Goal: Answer question/provide support

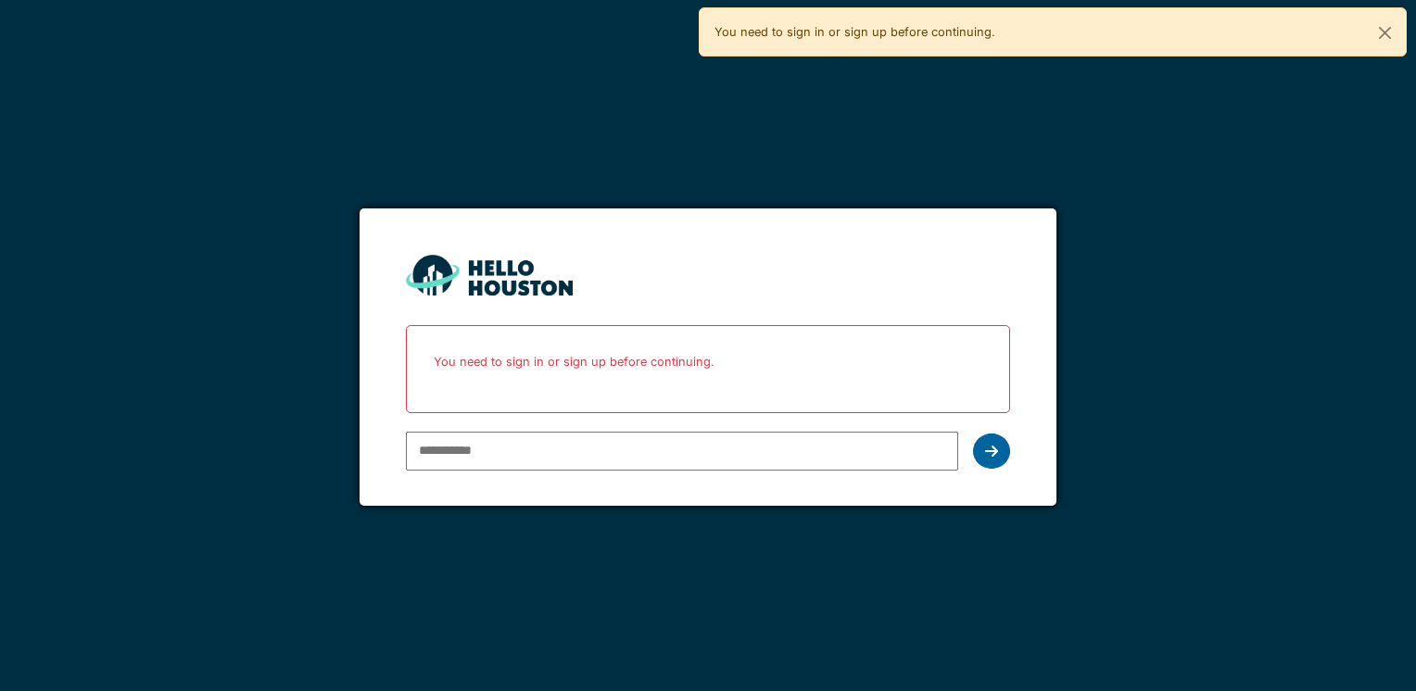
type input "**********"
click at [982, 437] on div at bounding box center [991, 451] width 37 height 35
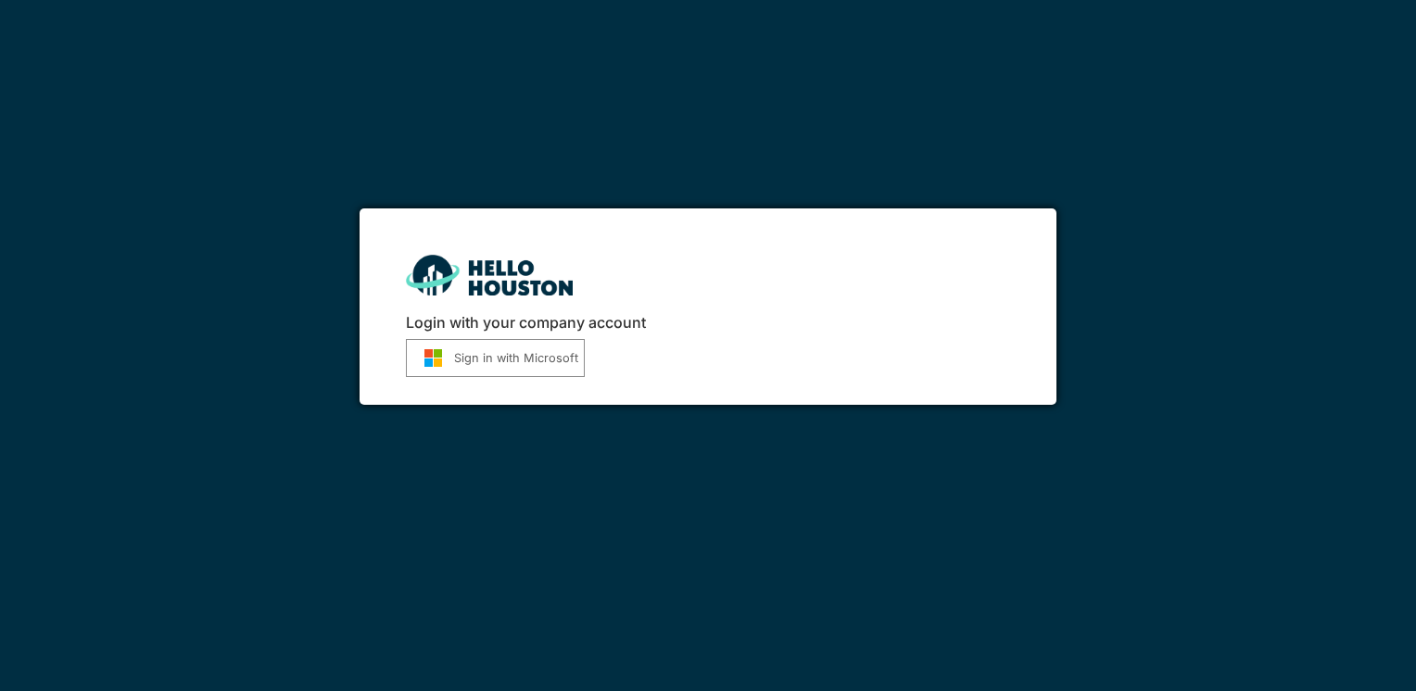
click at [485, 363] on button "Sign in with Microsoft" at bounding box center [495, 358] width 179 height 38
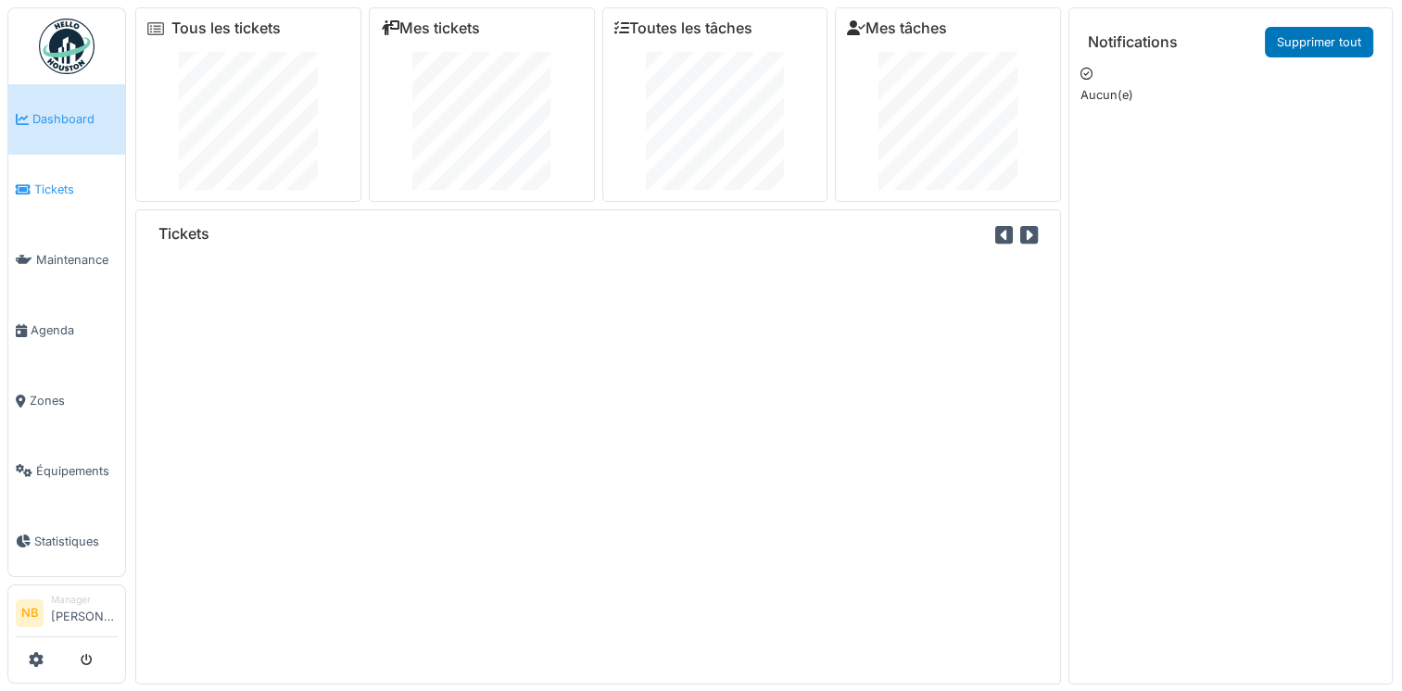
click at [50, 196] on link "Tickets" at bounding box center [66, 190] width 117 height 70
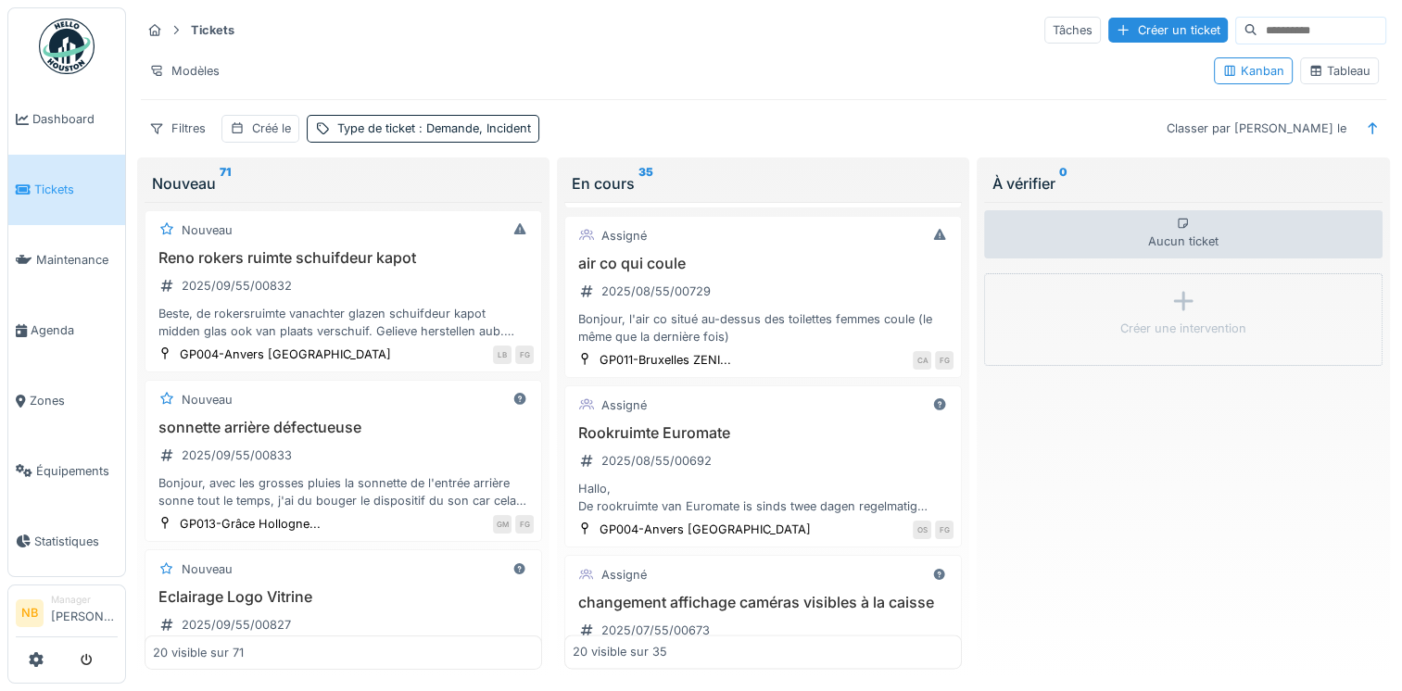
scroll to position [3007, 0]
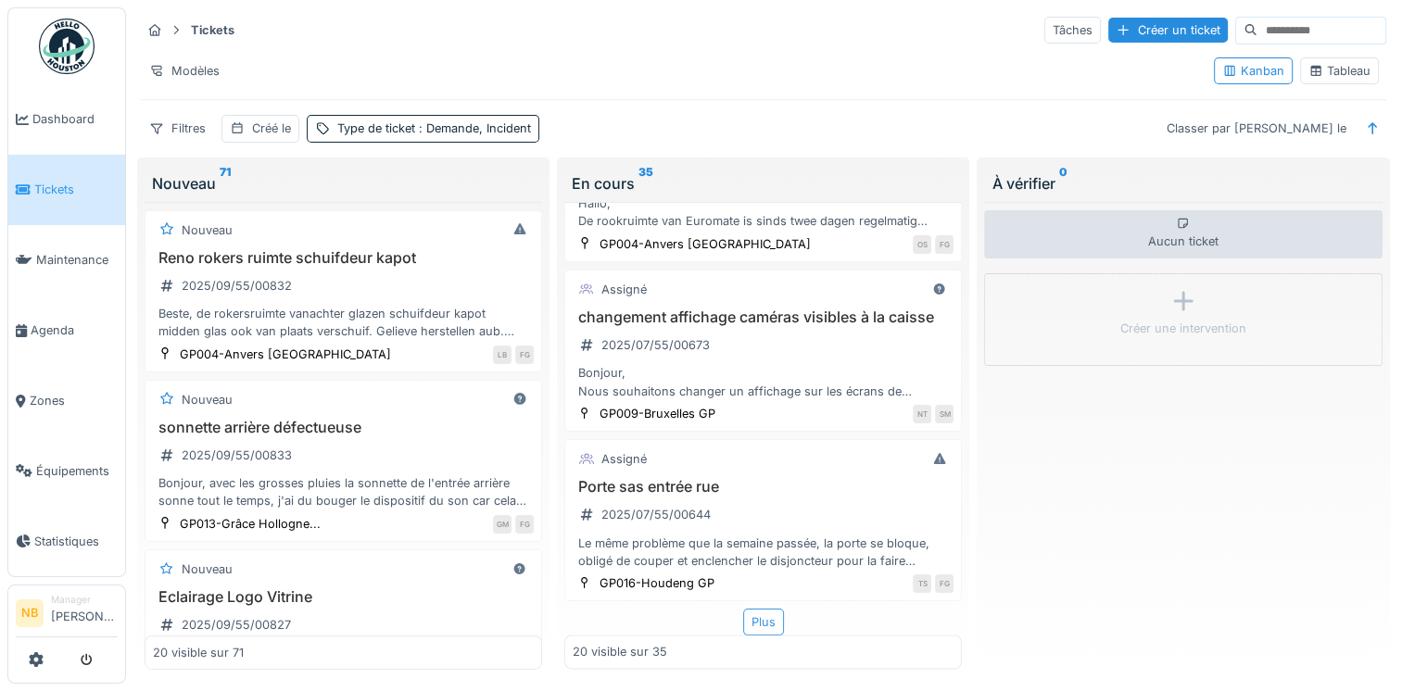
click at [743, 621] on div "Plus" at bounding box center [763, 622] width 41 height 27
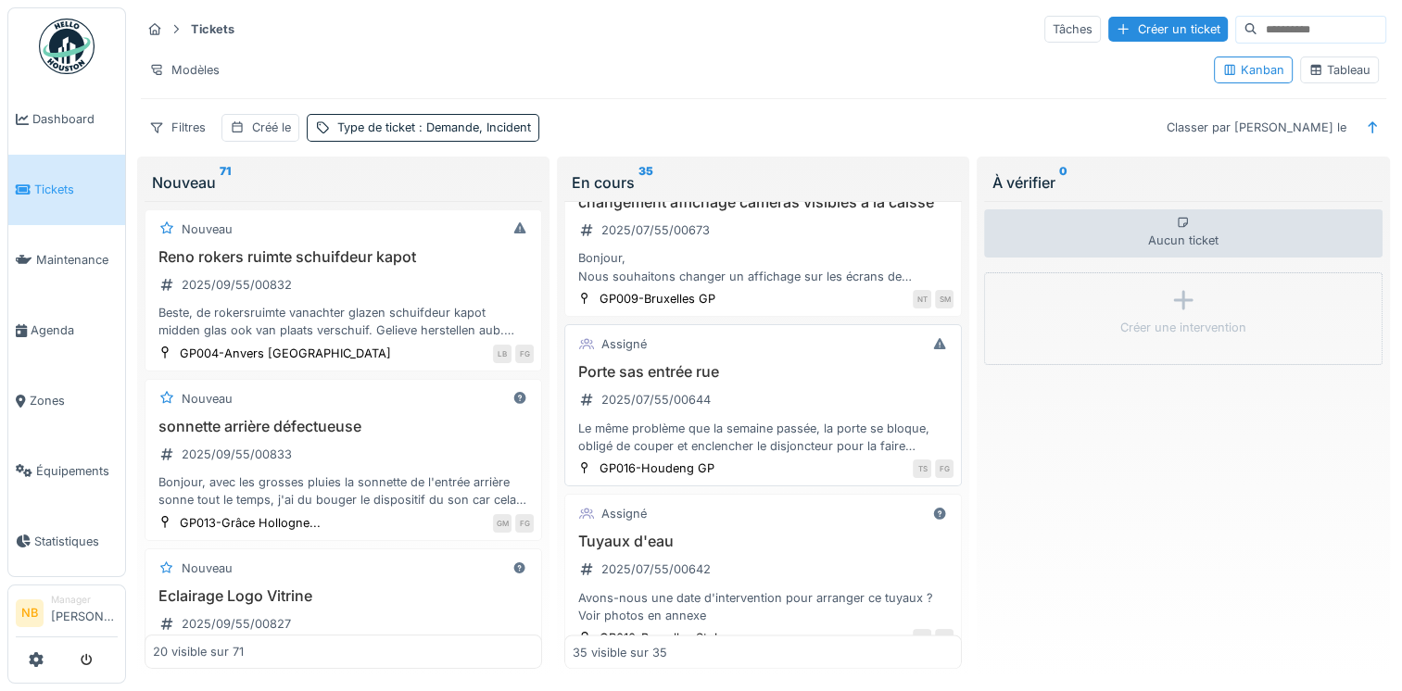
scroll to position [2904, 0]
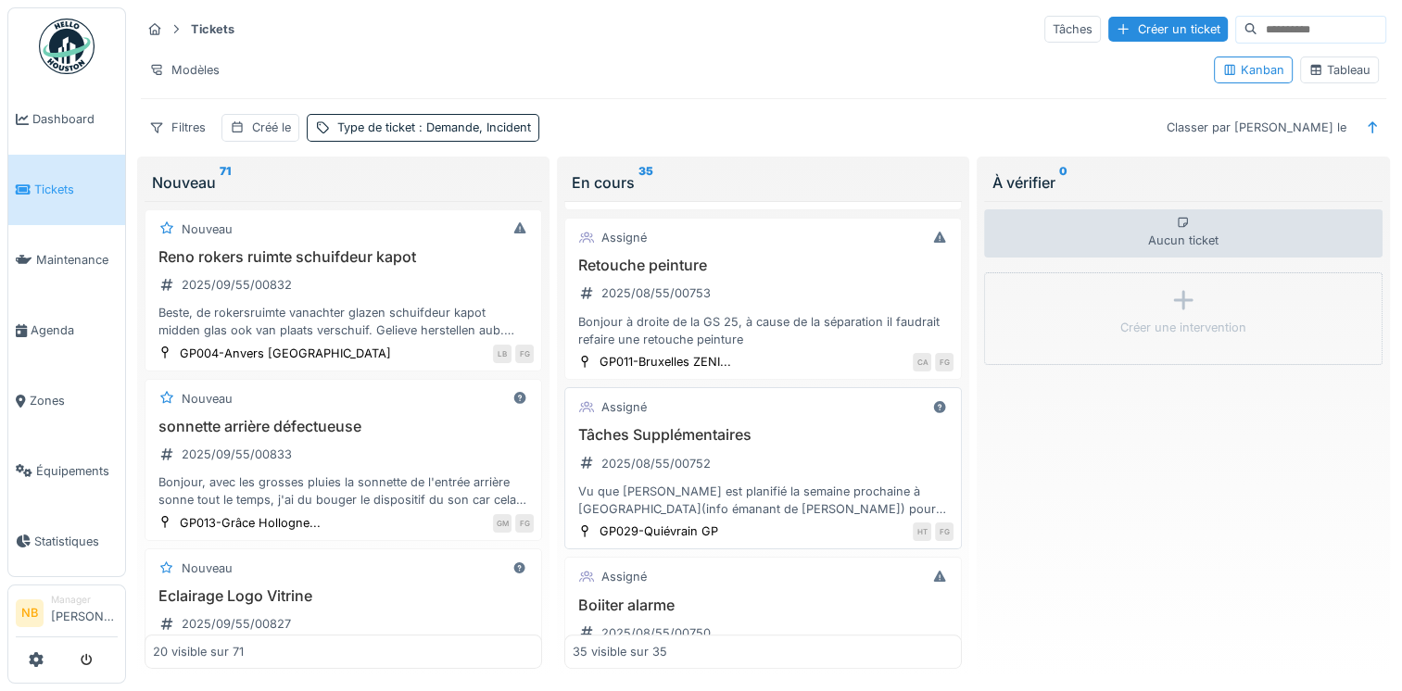
click at [816, 426] on h3 "Tâches Supplémentaires" at bounding box center [763, 435] width 381 height 18
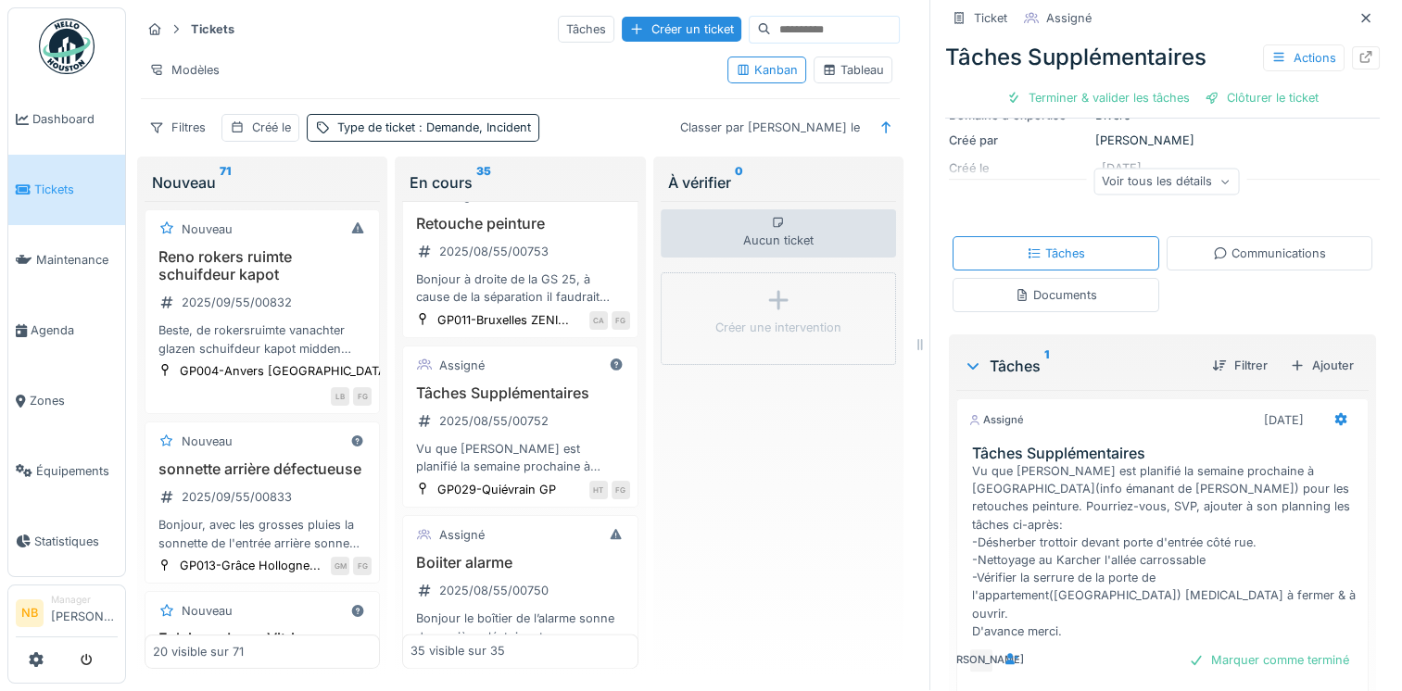
scroll to position [389, 0]
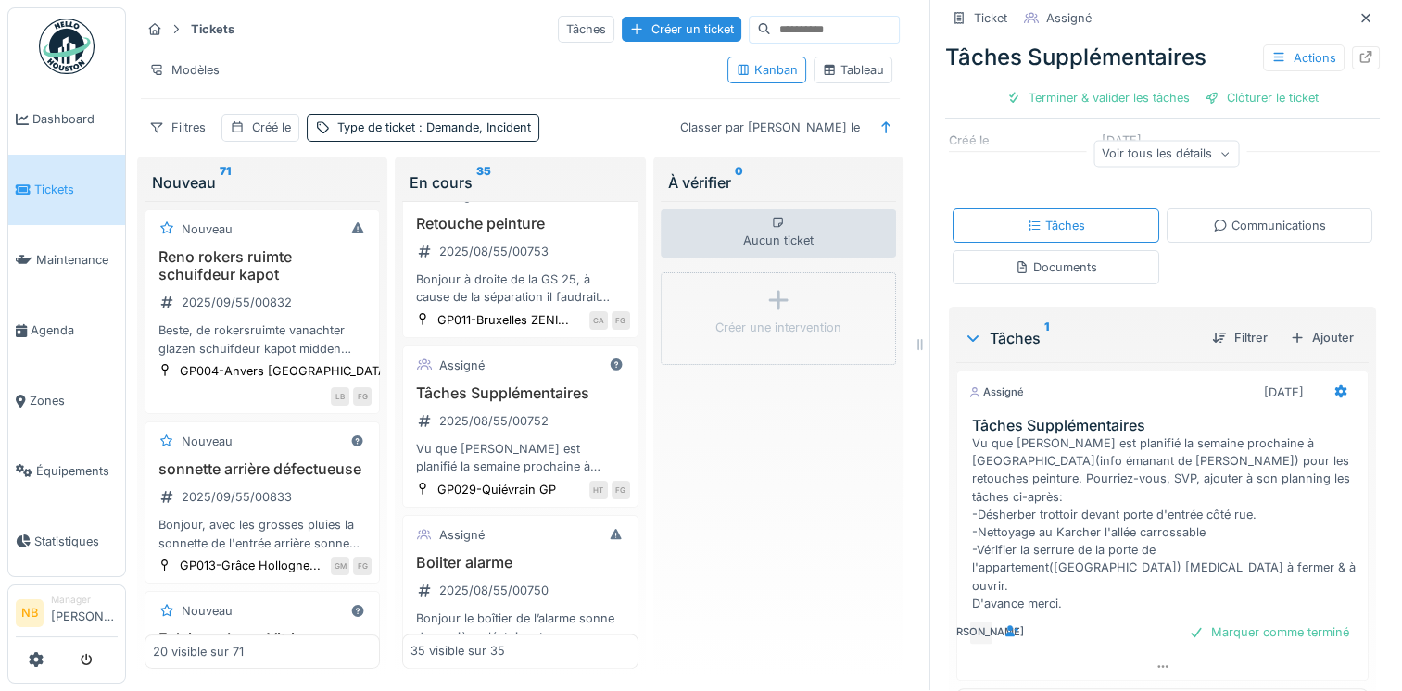
click at [1245, 209] on div "Communications" at bounding box center [1270, 226] width 207 height 34
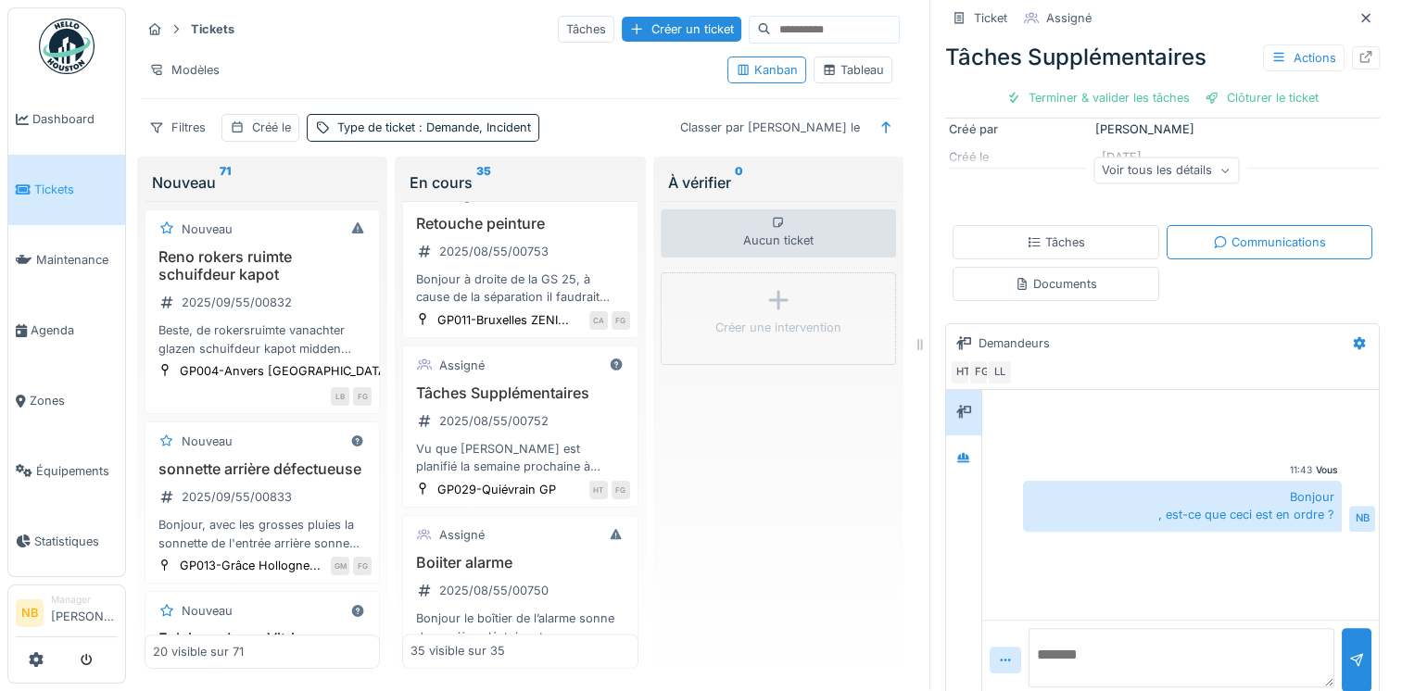
click at [957, 449] on div at bounding box center [964, 545] width 36 height 310
click at [957, 452] on icon at bounding box center [963, 457] width 13 height 10
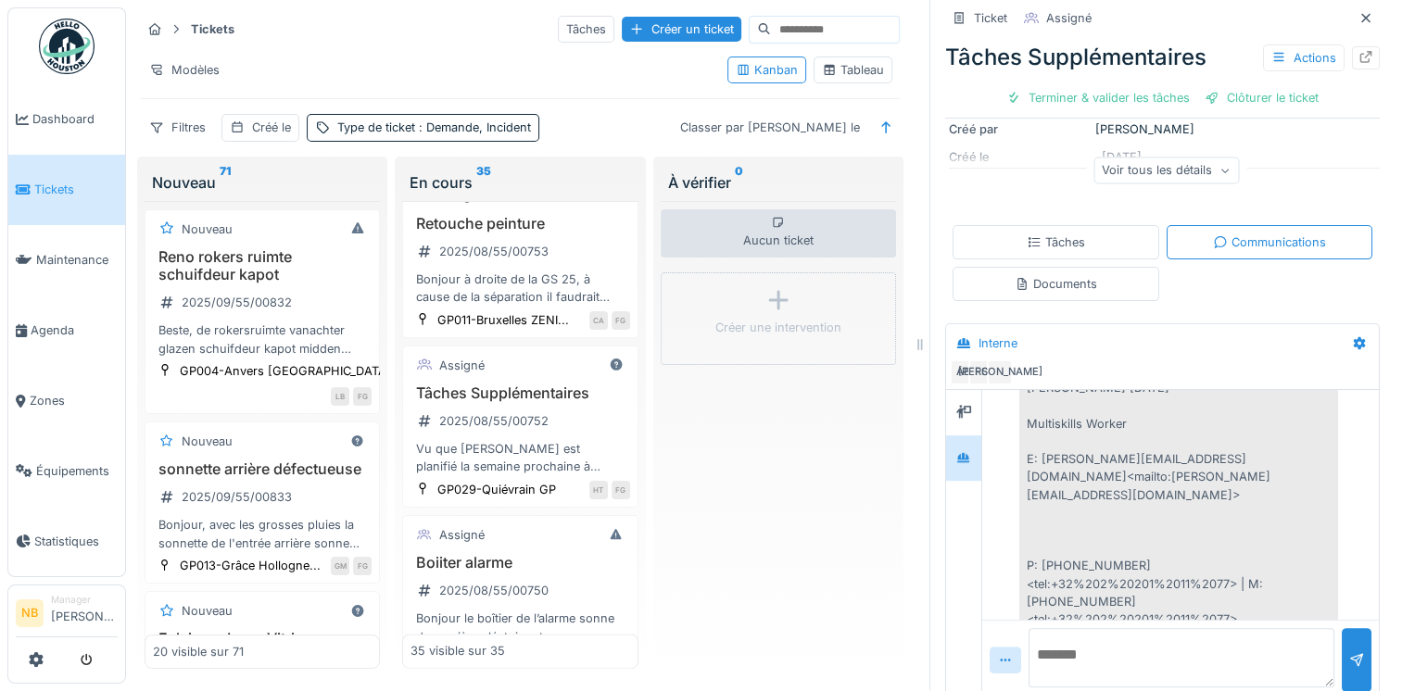
scroll to position [1110, 0]
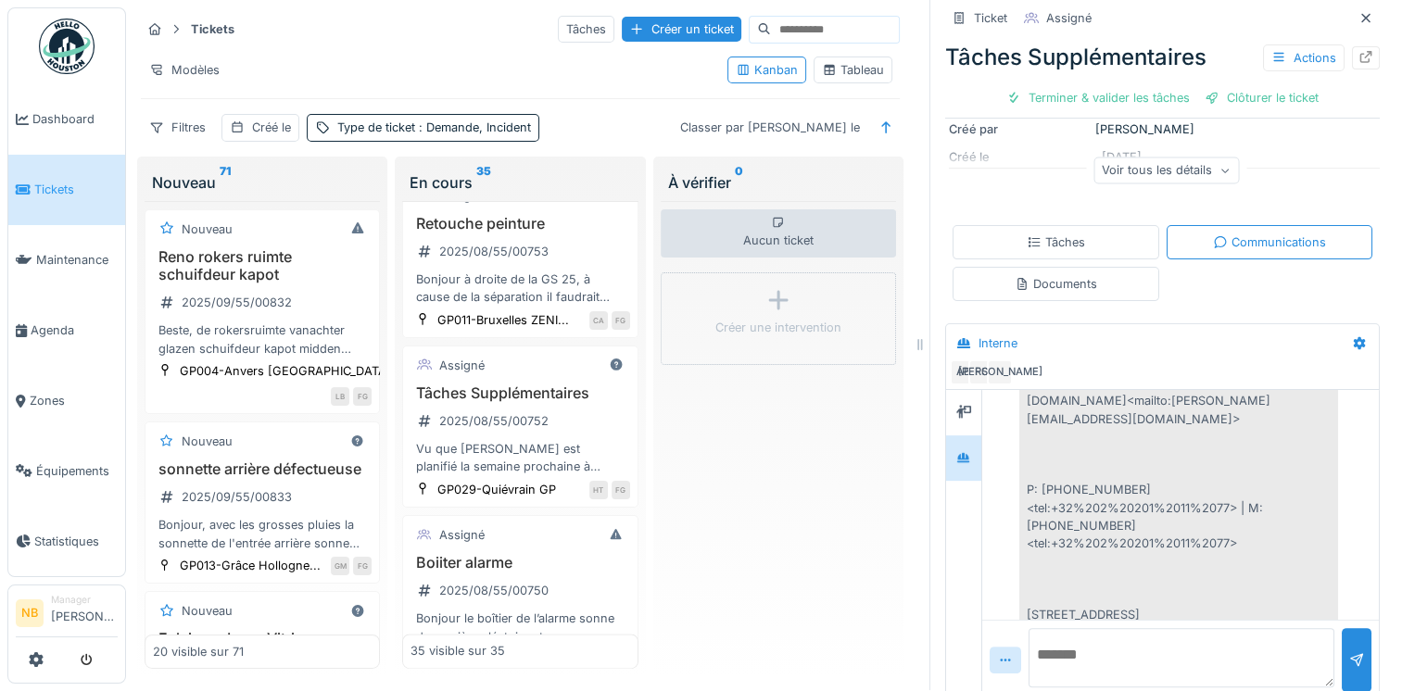
click at [1151, 157] on div "Voir tous les détails" at bounding box center [1166, 170] width 145 height 27
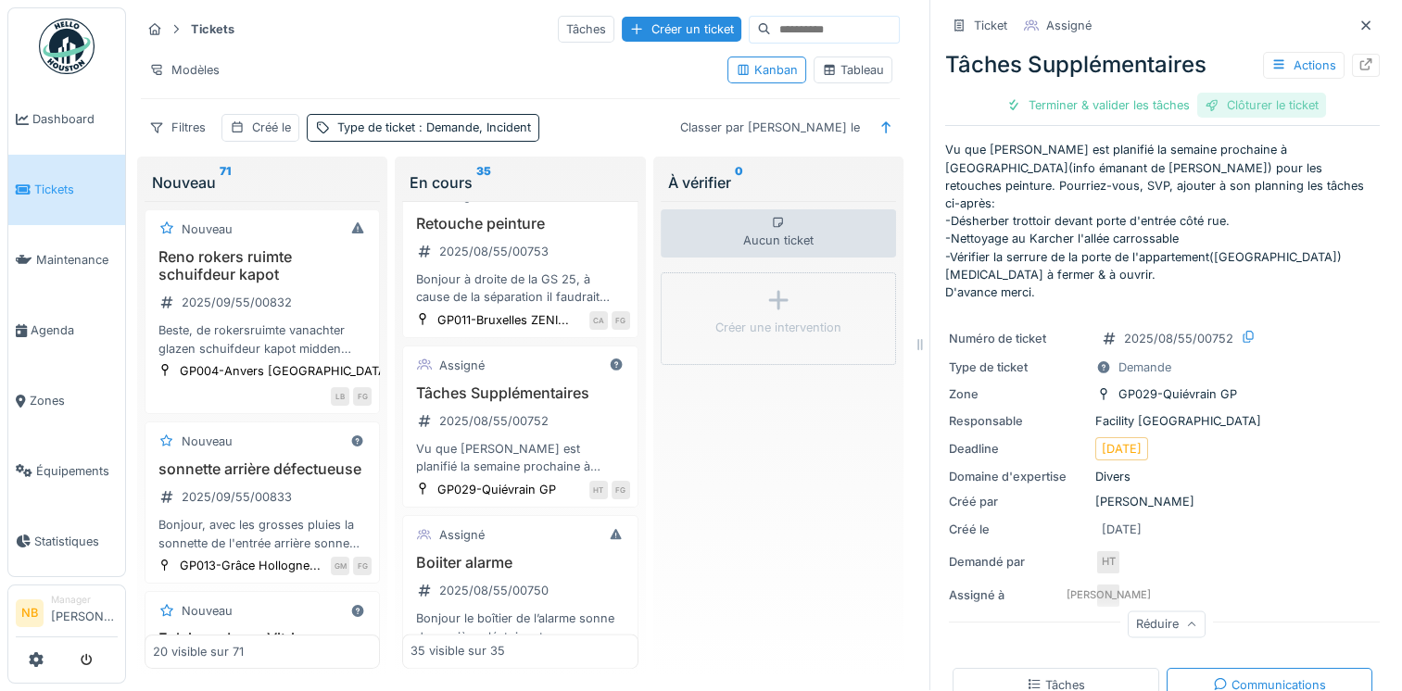
scroll to position [0, 0]
click at [1241, 110] on div "Clôturer le ticket" at bounding box center [1261, 106] width 129 height 25
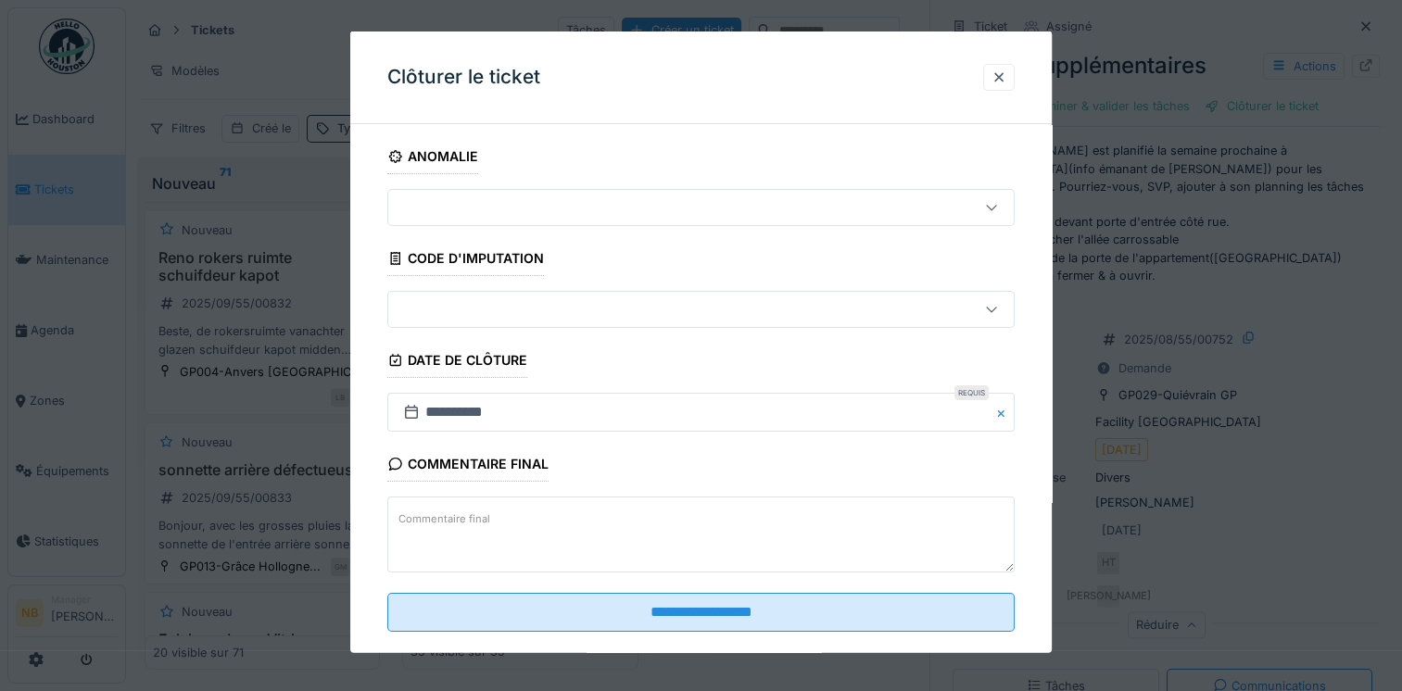
click at [597, 522] on textarea "Commentaire final" at bounding box center [700, 535] width 627 height 76
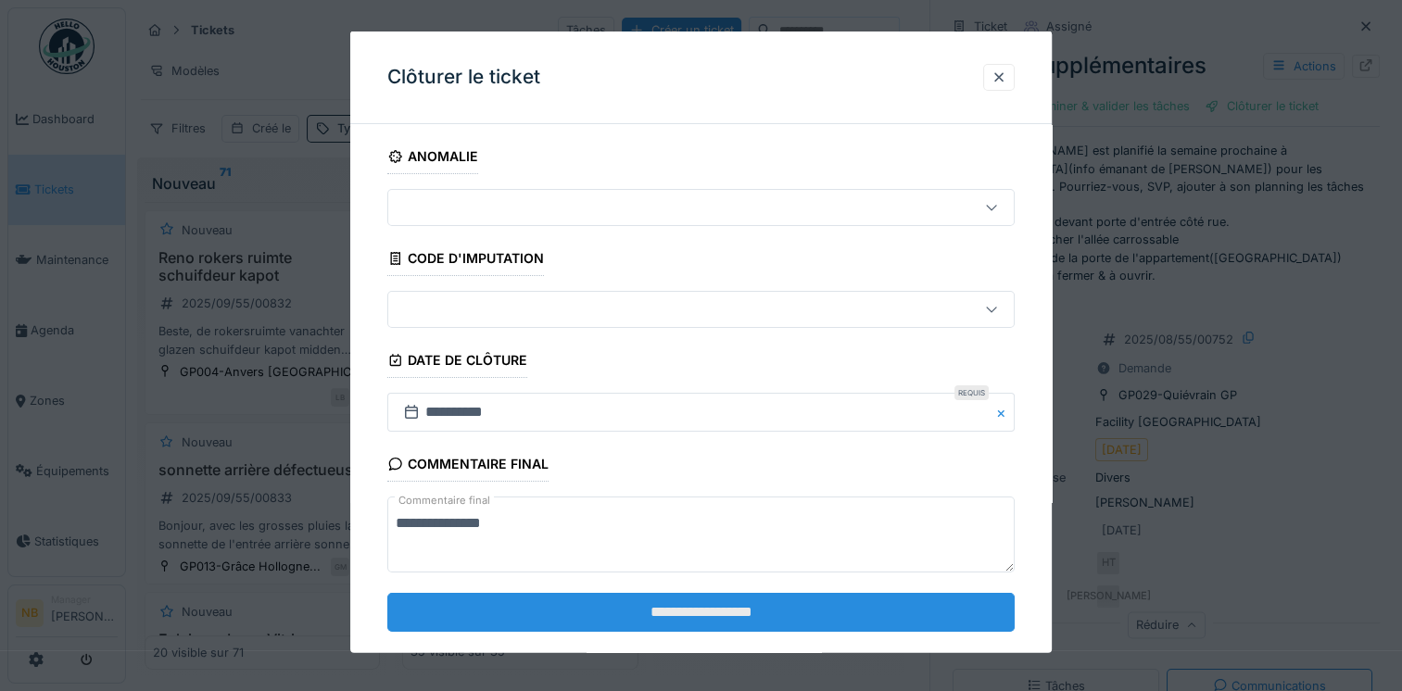
type textarea "**********"
click at [621, 609] on input "**********" at bounding box center [700, 611] width 627 height 39
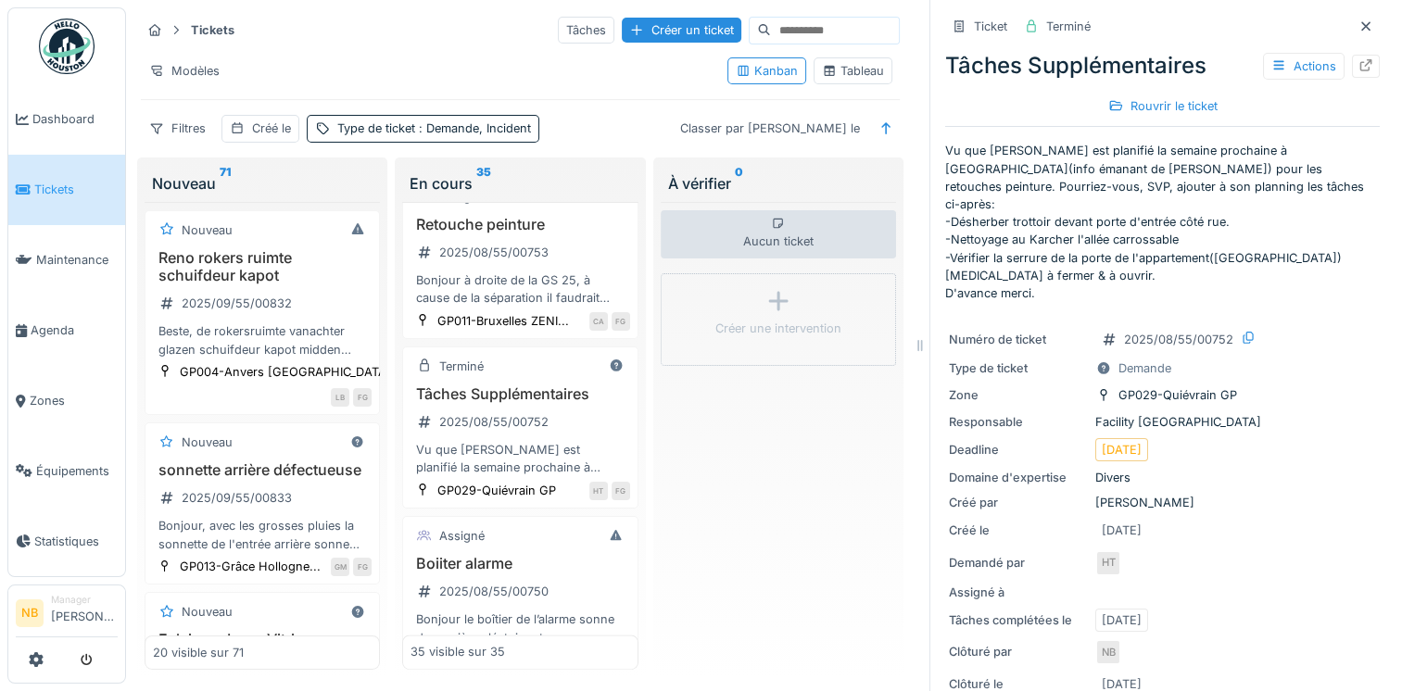
click at [563, 690] on html "Dashboard Tickets Maintenance Agenda Zones Équipements Statistiques NB Manager …" at bounding box center [701, 345] width 1402 height 691
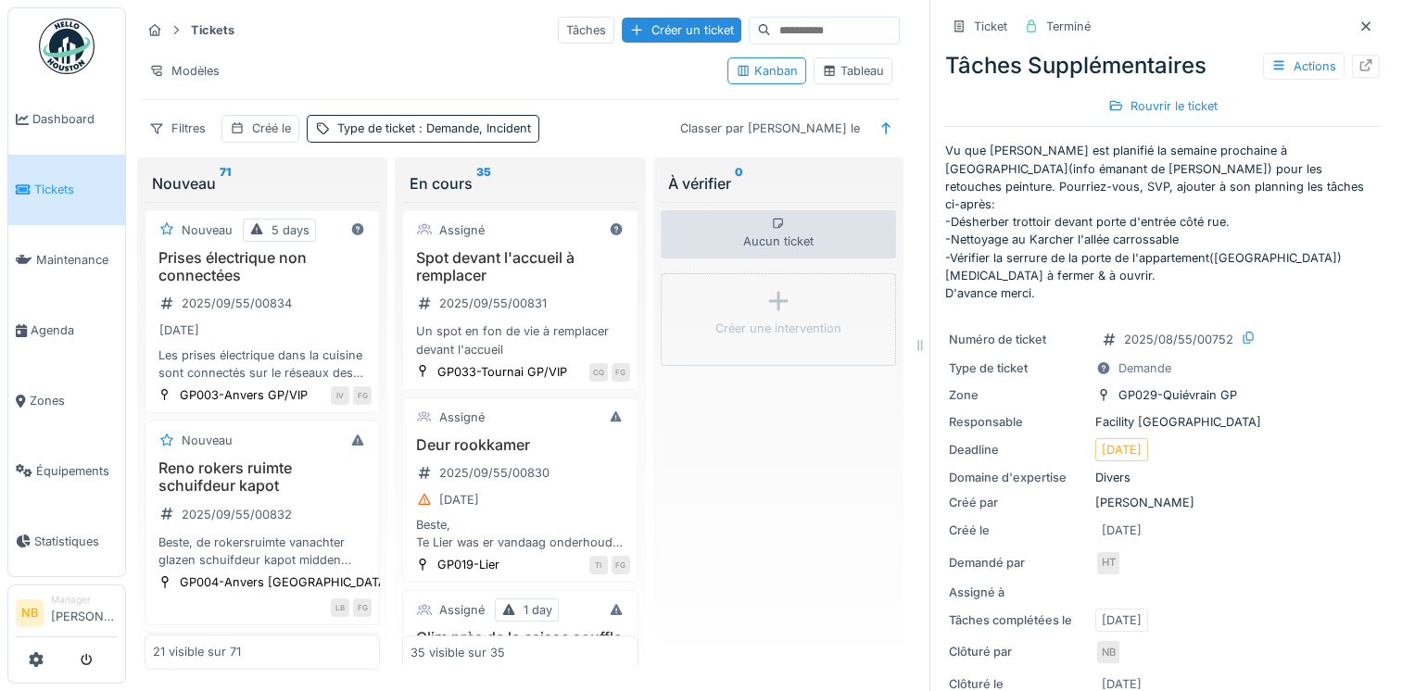
scroll to position [1110, 0]
